Goal: Task Accomplishment & Management: Manage account settings

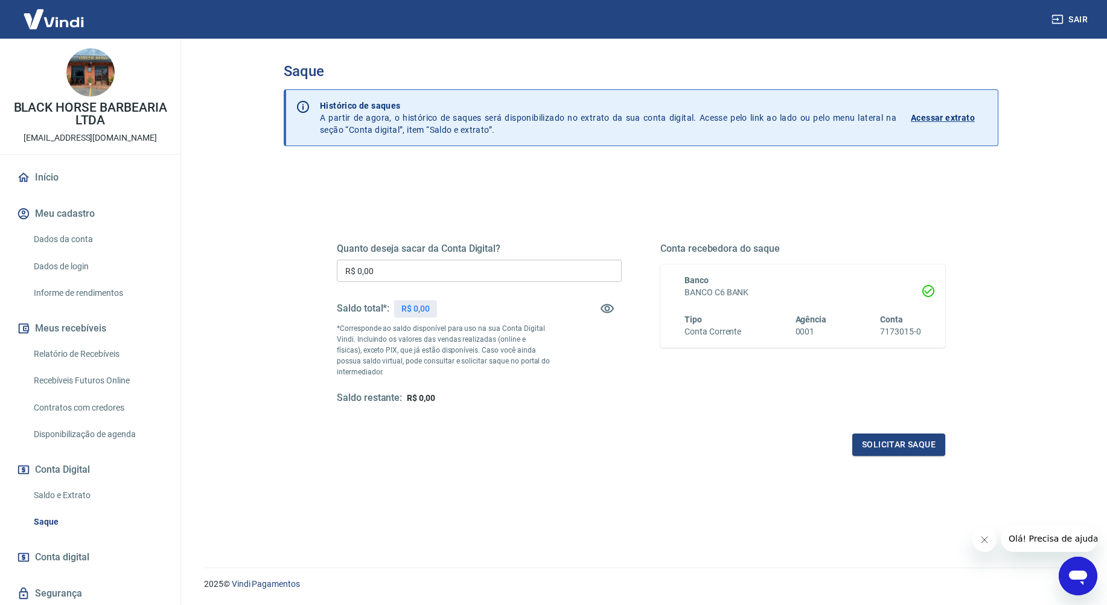
click at [525, 269] on input "R$ 0,00" at bounding box center [479, 271] width 285 height 22
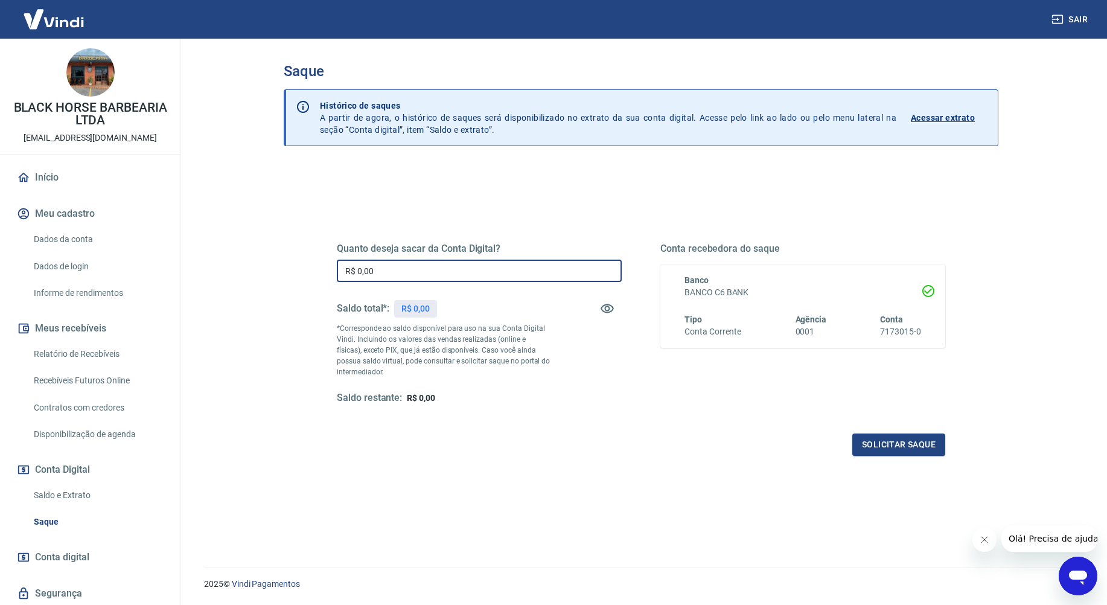
click at [516, 264] on input "R$ 0,00" at bounding box center [479, 271] width 285 height 22
